Goal: Check status: Check status

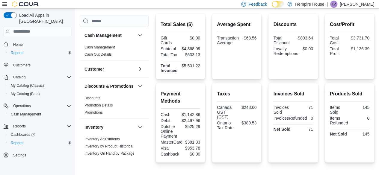
scroll to position [137, 0]
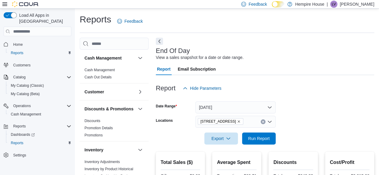
click at [334, 90] on div "Report Hide Parameters" at bounding box center [265, 88] width 219 height 12
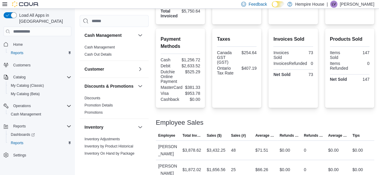
scroll to position [197, 0]
